Goal: Task Accomplishment & Management: Use online tool/utility

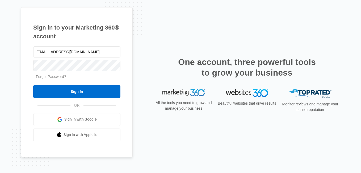
type input "[EMAIL_ADDRESS][DOMAIN_NAME]"
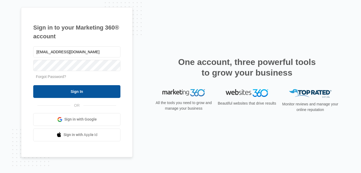
click at [81, 93] on input "Sign In" at bounding box center [76, 91] width 87 height 13
